Goal: Task Accomplishment & Management: Manage account settings

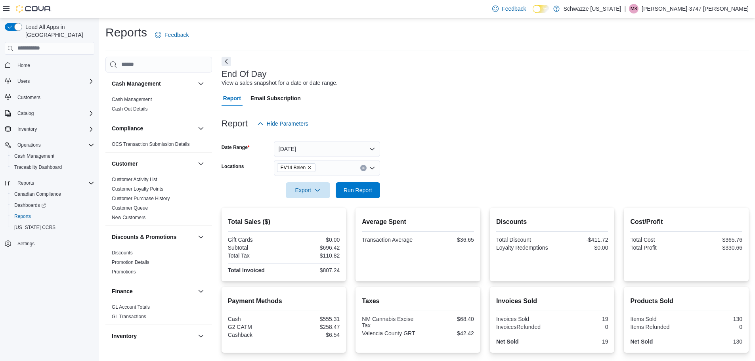
scroll to position [436, 0]
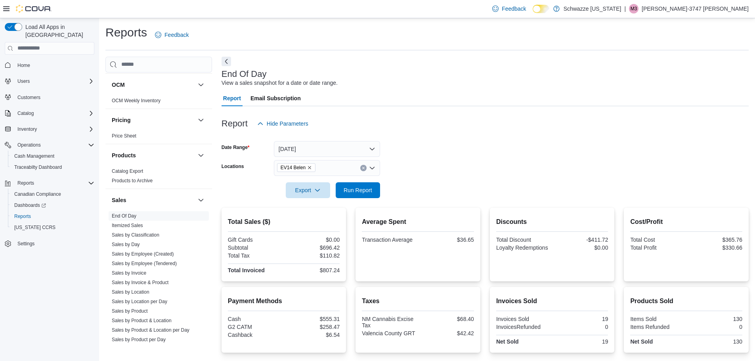
click at [584, 94] on div "Report Email Subscription" at bounding box center [485, 98] width 527 height 16
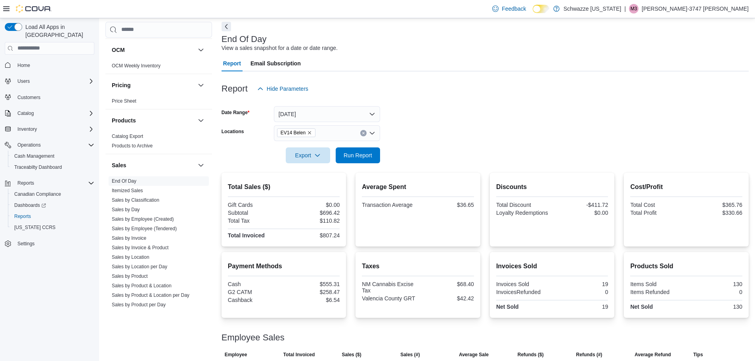
scroll to position [0, 0]
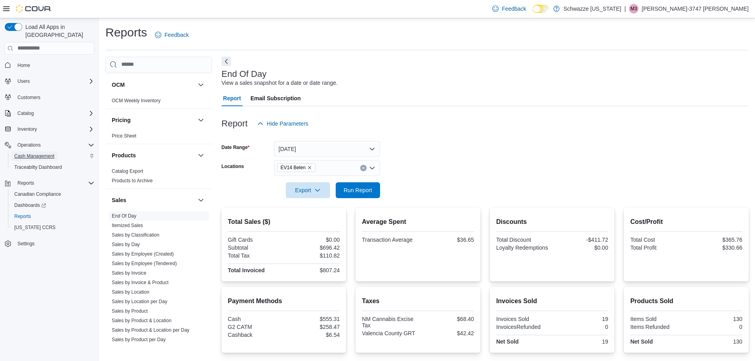
click at [23, 153] on span "Cash Management" at bounding box center [34, 156] width 40 height 6
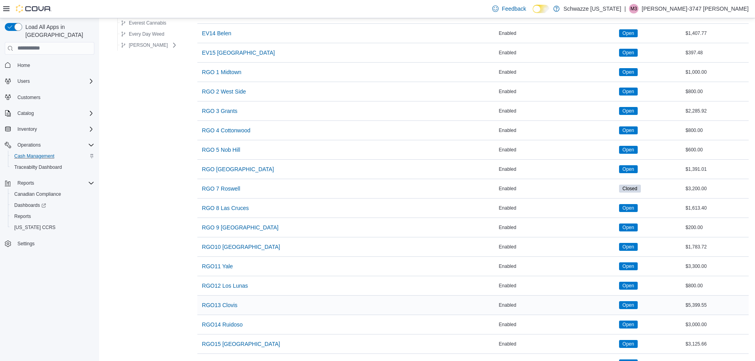
scroll to position [357, 0]
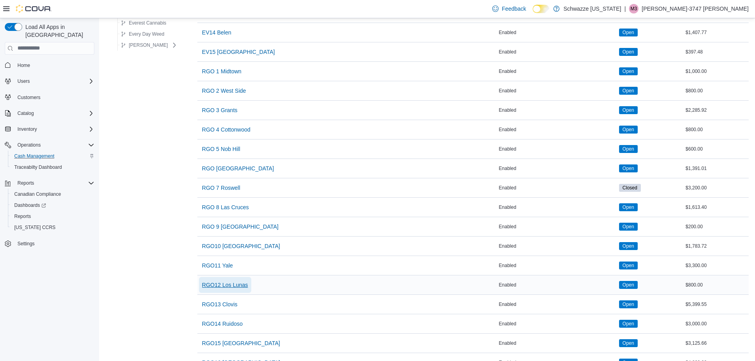
click at [221, 285] on span "RGO12 Los Lunas" at bounding box center [225, 285] width 46 height 8
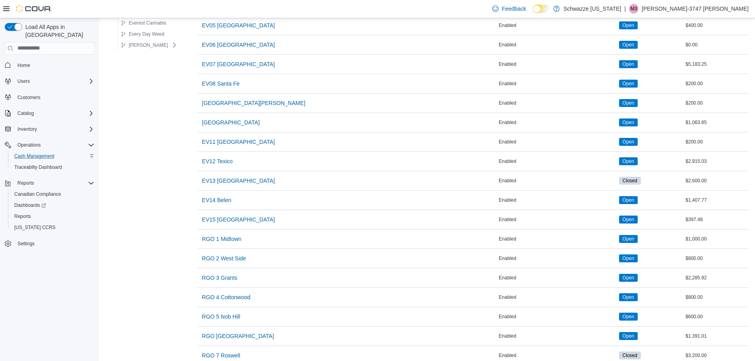
scroll to position [181, 0]
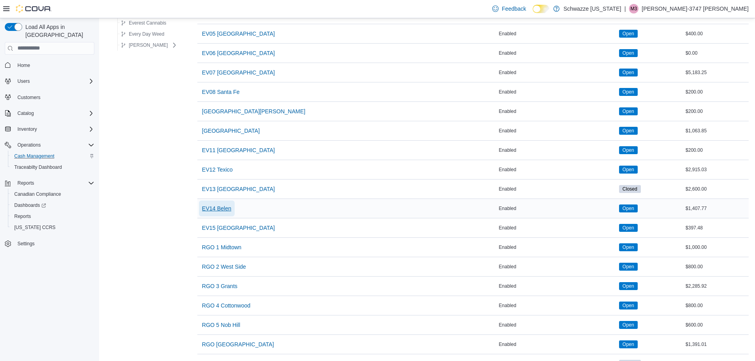
click at [218, 209] on span "EV14 Belen" at bounding box center [216, 209] width 29 height 8
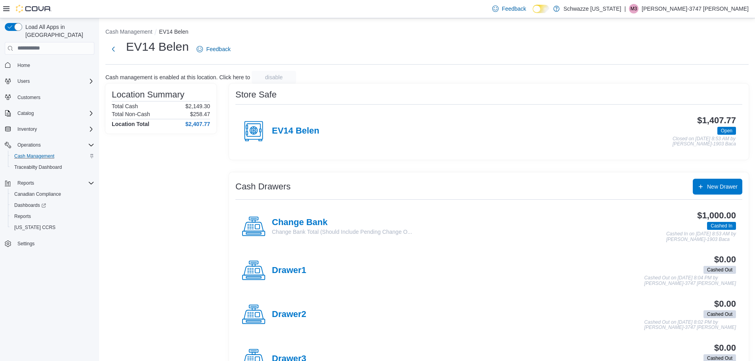
click at [731, 226] on span "Cashed In" at bounding box center [722, 225] width 22 height 7
click at [296, 222] on h4 "Change Bank" at bounding box center [342, 223] width 140 height 10
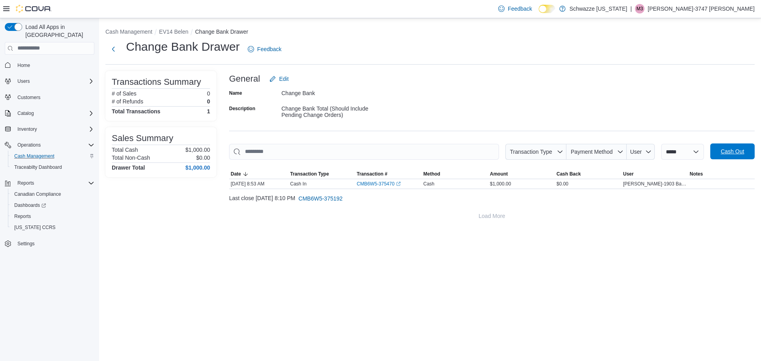
click at [735, 151] on span "Cash Out" at bounding box center [732, 151] width 23 height 8
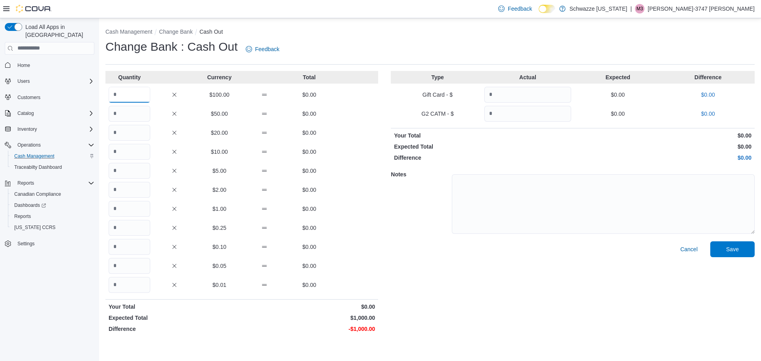
click at [122, 94] on input "Quantity" at bounding box center [130, 95] width 42 height 16
type input "**"
click at [726, 249] on span "Save" at bounding box center [732, 249] width 35 height 16
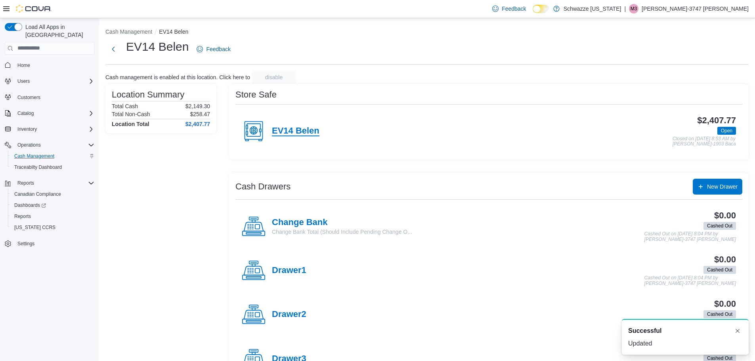
click at [290, 131] on h4 "EV14 Belen" at bounding box center [296, 131] width 48 height 10
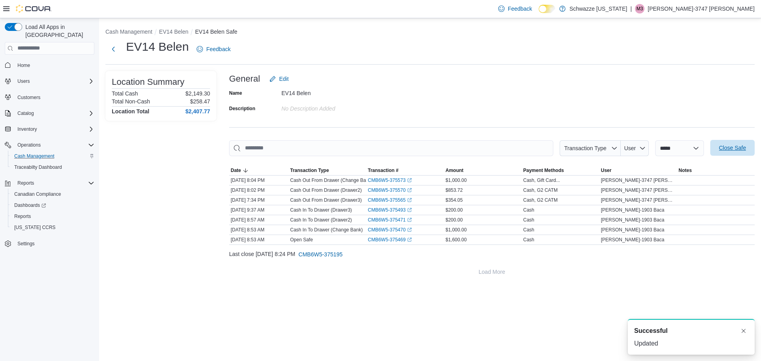
click at [735, 149] on span "Close Safe" at bounding box center [732, 148] width 27 height 8
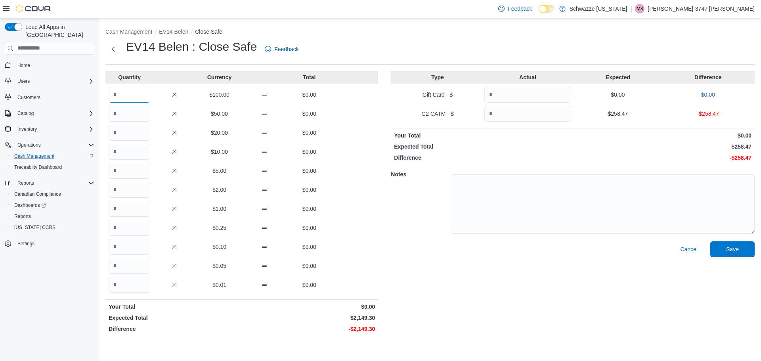
click at [125, 96] on input "Quantity" at bounding box center [130, 95] width 42 height 16
drag, startPoint x: 124, startPoint y: 97, endPoint x: 121, endPoint y: 95, distance: 4.3
click at [124, 97] on input "*" at bounding box center [130, 95] width 42 height 16
type input "*"
click at [130, 291] on input "Quantity" at bounding box center [130, 285] width 42 height 16
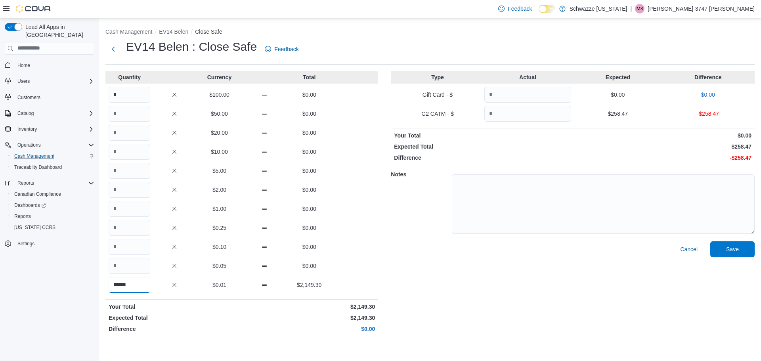
type input "******"
click at [535, 117] on input "Quantity" at bounding box center [528, 114] width 87 height 16
type input "******"
click at [737, 249] on span "Save" at bounding box center [732, 249] width 13 height 8
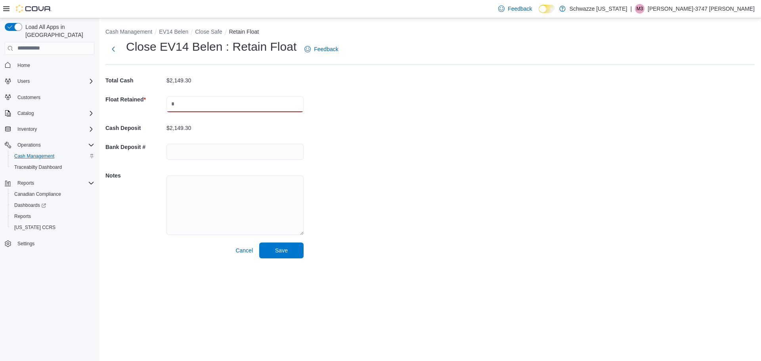
click at [202, 106] on input "text" at bounding box center [235, 104] width 137 height 16
type input "****"
click at [223, 155] on input "text" at bounding box center [235, 152] width 137 height 16
type input "*******"
click at [280, 250] on span "Save" at bounding box center [281, 250] width 13 height 8
